Goal: Navigation & Orientation: Find specific page/section

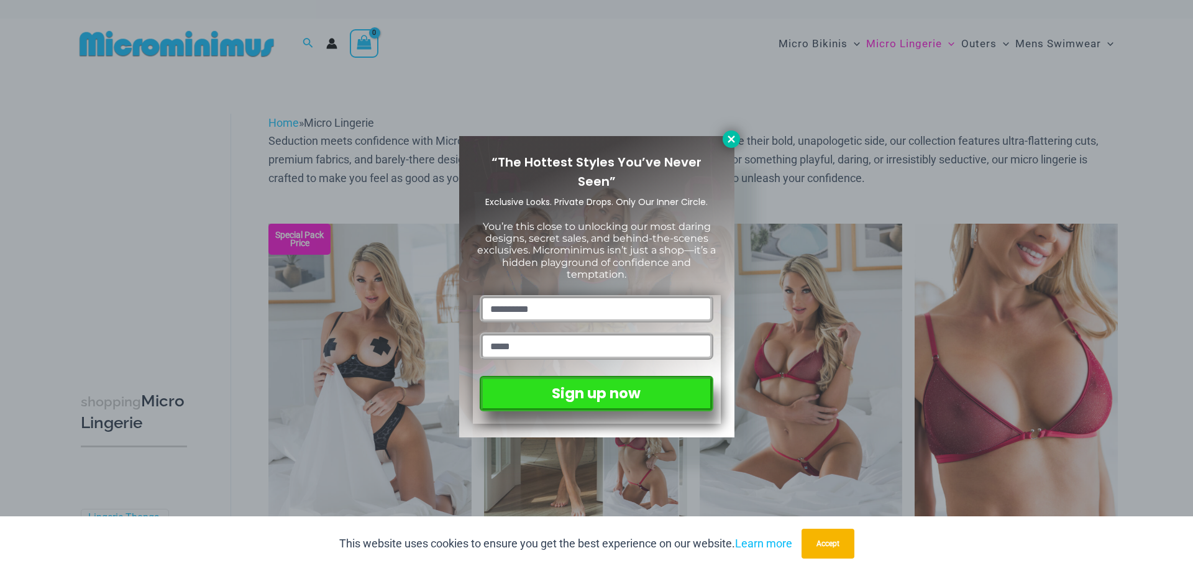
click at [729, 136] on icon at bounding box center [731, 138] width 7 height 7
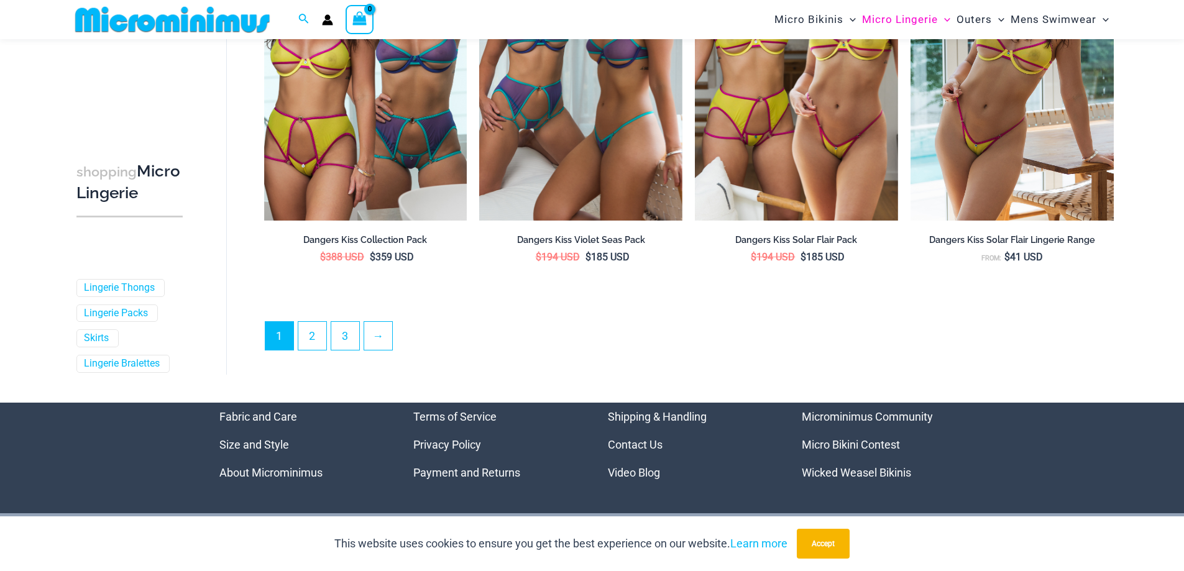
scroll to position [3346, 0]
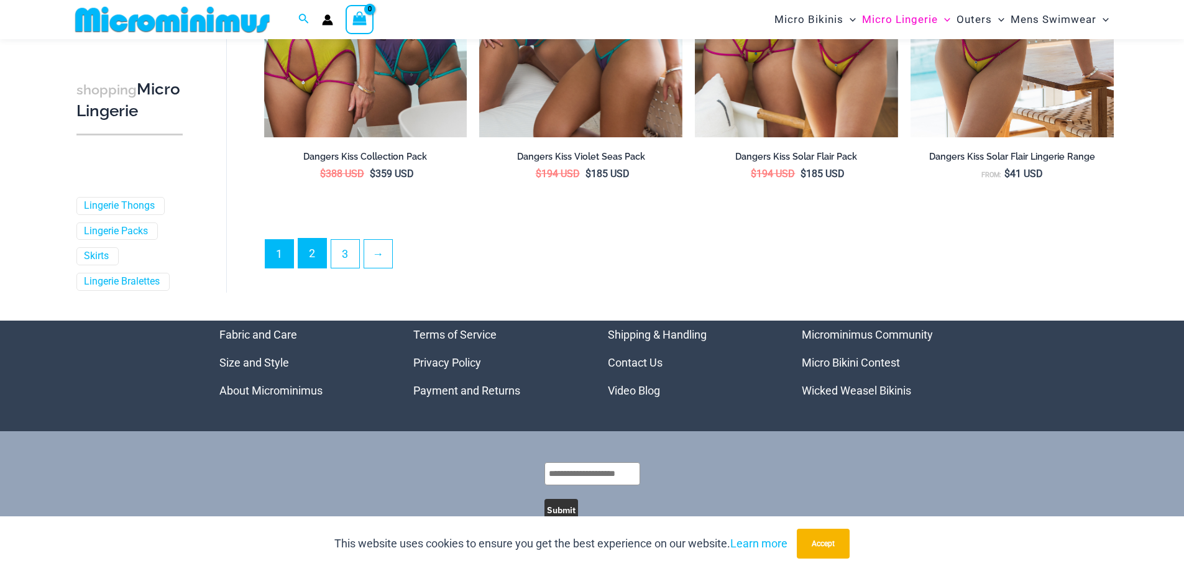
click at [307, 251] on link "2" at bounding box center [312, 253] width 28 height 29
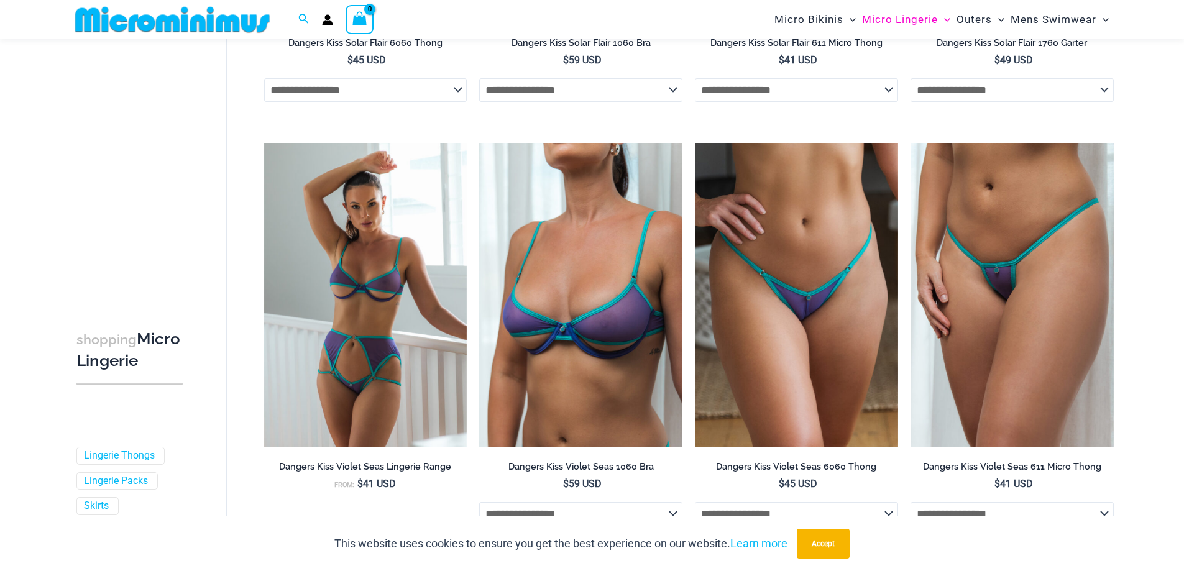
scroll to position [612, 0]
